Goal: Check status

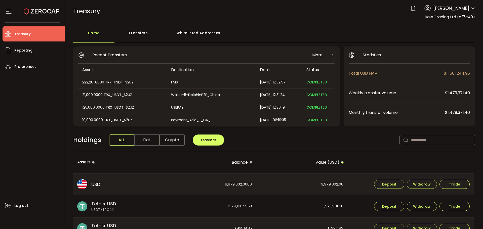
drag, startPoint x: 128, startPoint y: 35, endPoint x: 133, endPoint y: 43, distance: 10.2
click at [128, 35] on div "Transfers" at bounding box center [138, 35] width 48 height 15
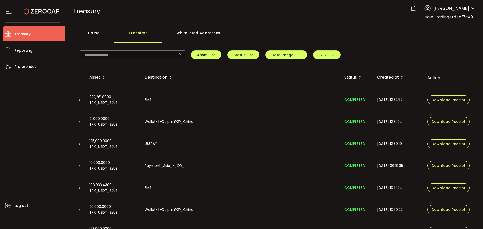
click at [79, 99] on icon at bounding box center [79, 100] width 3 height 3
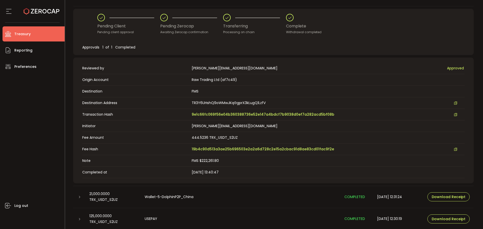
scroll to position [75, 0]
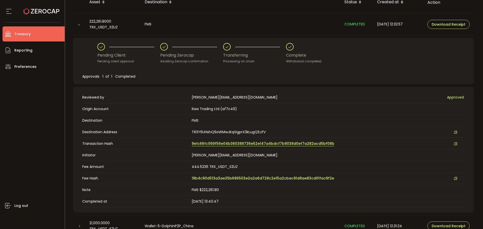
click at [206, 142] on span "9e1c66fc069f56e04b360388736e52e147a4bdcf7b9038d0ef7a282acd5bf08b" at bounding box center [263, 143] width 143 height 5
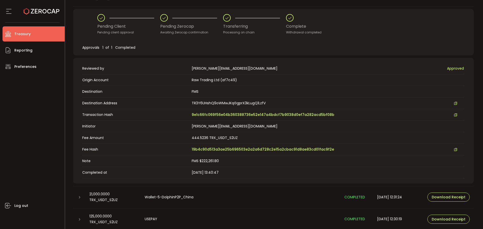
scroll to position [201, 0]
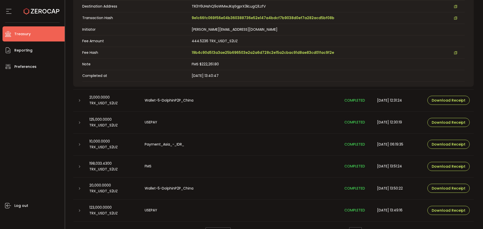
click at [78, 101] on icon at bounding box center [79, 100] width 3 height 3
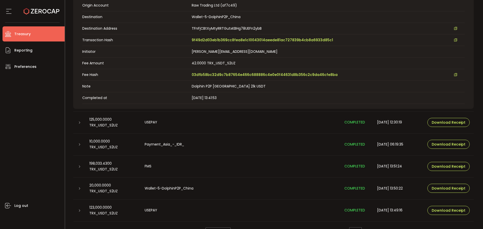
scroll to position [151, 0]
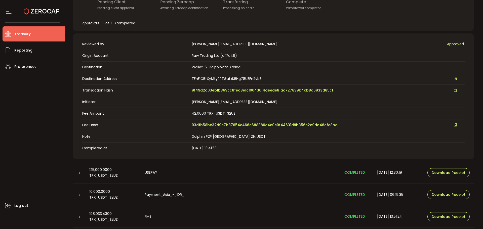
click at [217, 89] on span "9f49d2d03eb1b369cc8fea8e1c10043014aeede81ac727839b4cb8a6933d85c1" at bounding box center [262, 90] width 141 height 5
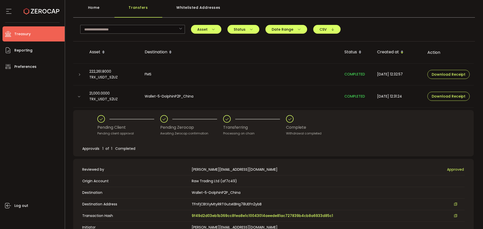
scroll to position [25, 0]
click at [81, 100] on td at bounding box center [79, 97] width 12 height 22
click at [79, 99] on div at bounding box center [79, 96] width 12 height 5
click at [79, 98] on icon at bounding box center [78, 96] width 3 height 3
